Goal: Information Seeking & Learning: Learn about a topic

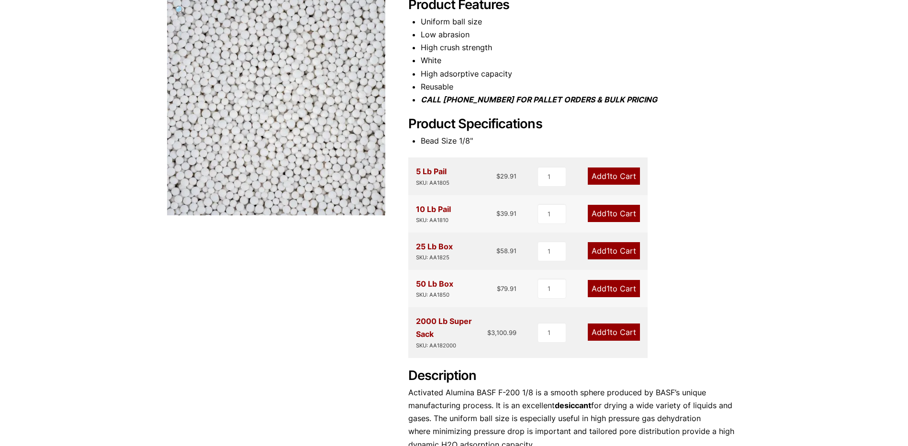
scroll to position [6, 0]
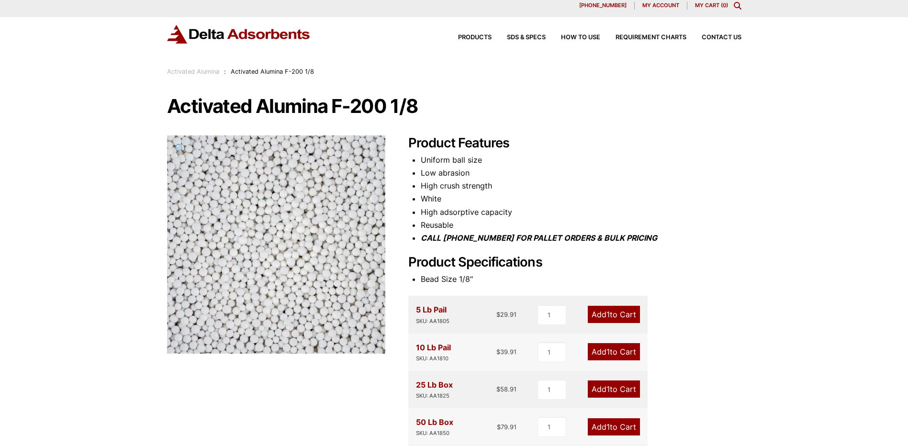
click at [178, 148] on span "🔍" at bounding box center [180, 148] width 11 height 11
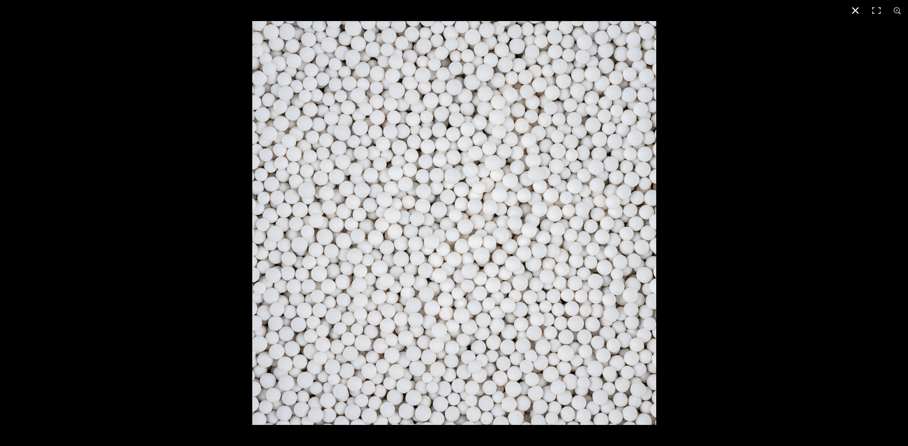
click at [854, 11] on button "Close (Esc)" at bounding box center [855, 10] width 21 height 21
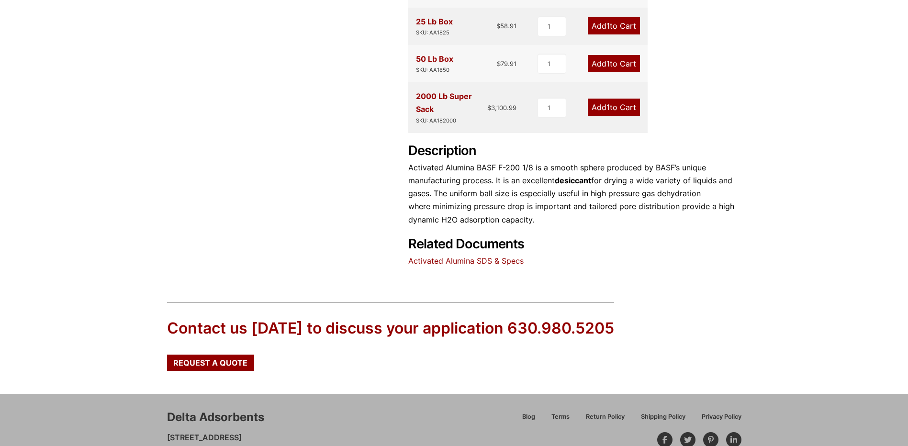
scroll to position [421, 0]
